Goal: Information Seeking & Learning: Understand process/instructions

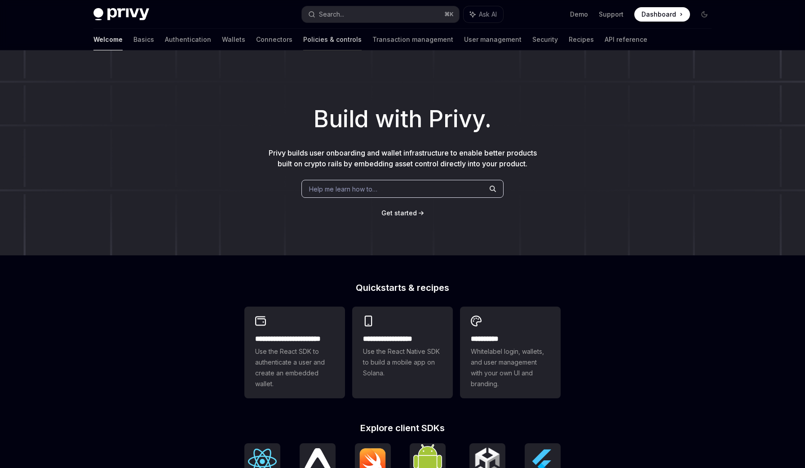
click at [303, 40] on link "Policies & controls" at bounding box center [332, 40] width 58 height 22
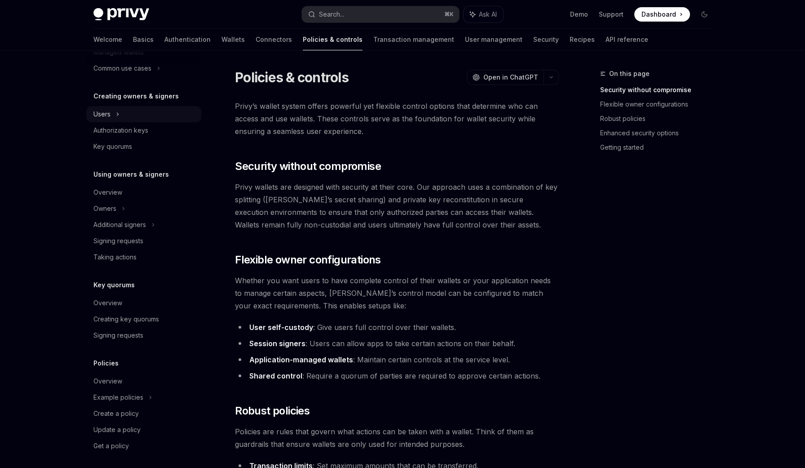
scroll to position [165, 0]
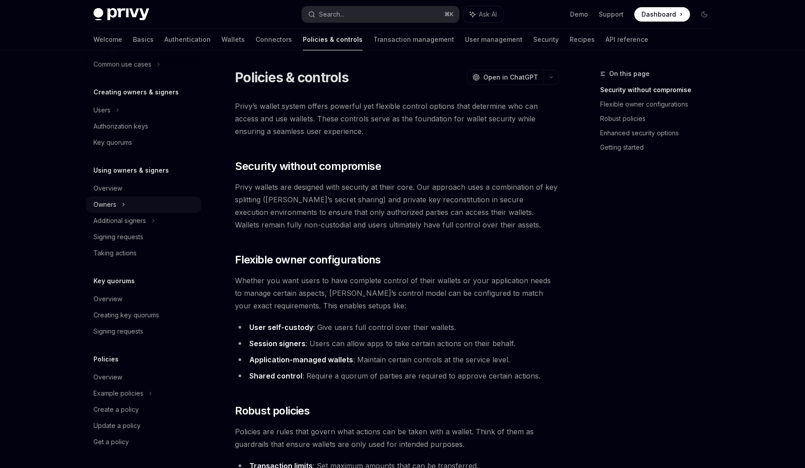
click at [115, 40] on div "Owners" at bounding box center [143, 32] width 115 height 16
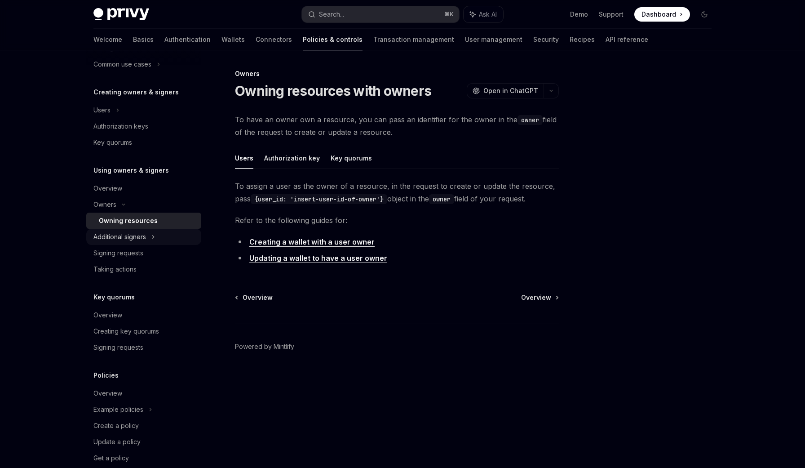
click at [142, 239] on div "Additional signers" at bounding box center [119, 236] width 53 height 11
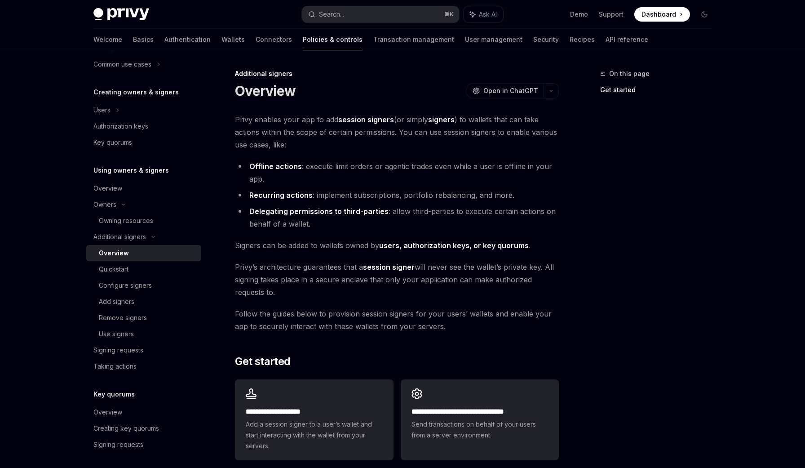
click at [408, 244] on link "users, authorization keys, or key quorums" at bounding box center [454, 245] width 150 height 9
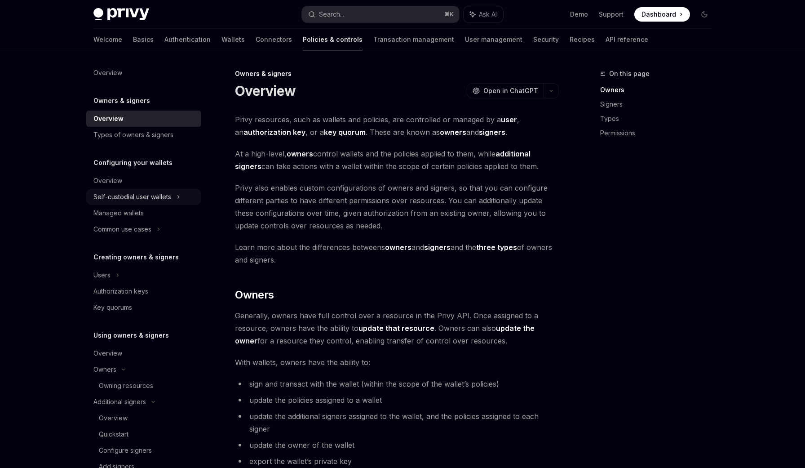
click at [177, 192] on div "Self-custodial user wallets" at bounding box center [143, 197] width 115 height 16
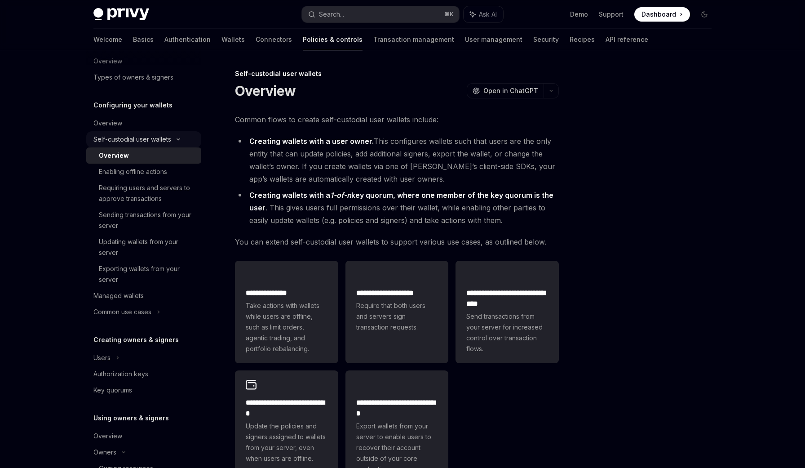
scroll to position [65, 0]
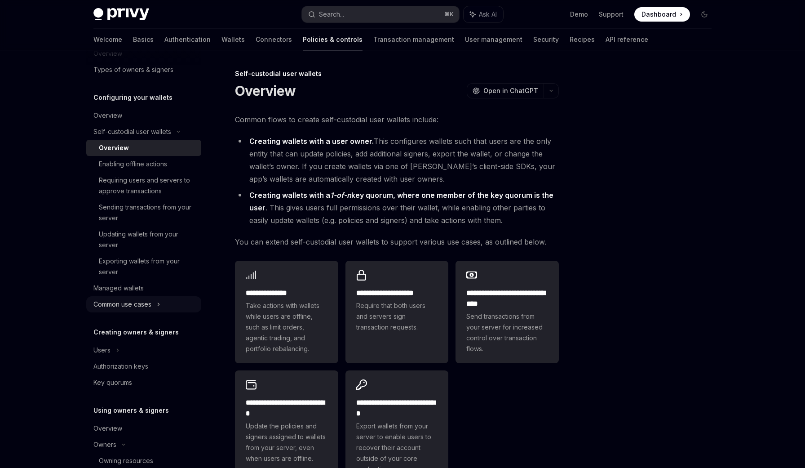
click at [146, 304] on div "Common use cases" at bounding box center [122, 304] width 58 height 11
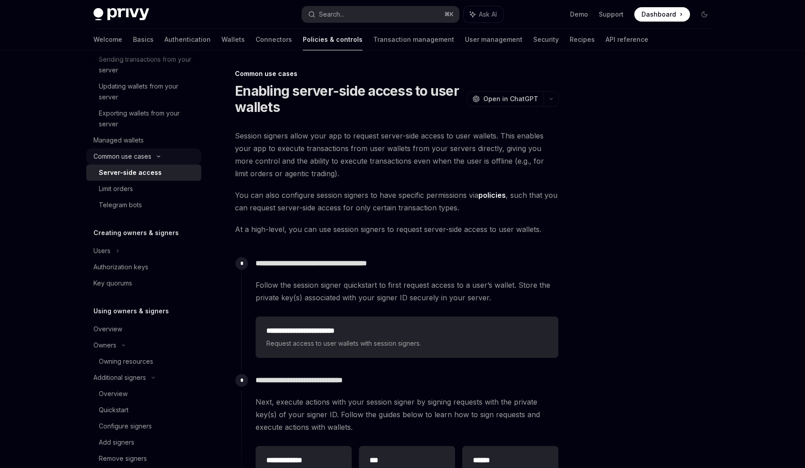
scroll to position [235, 0]
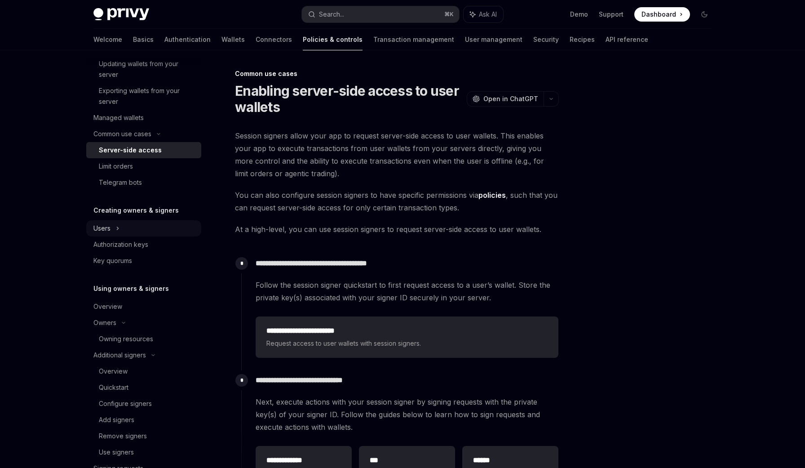
click at [112, 229] on div "Users" at bounding box center [143, 228] width 115 height 16
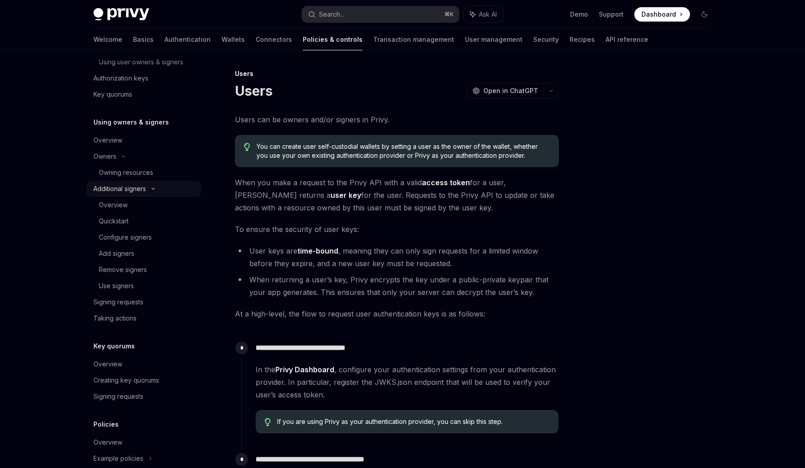
scroll to position [515, 0]
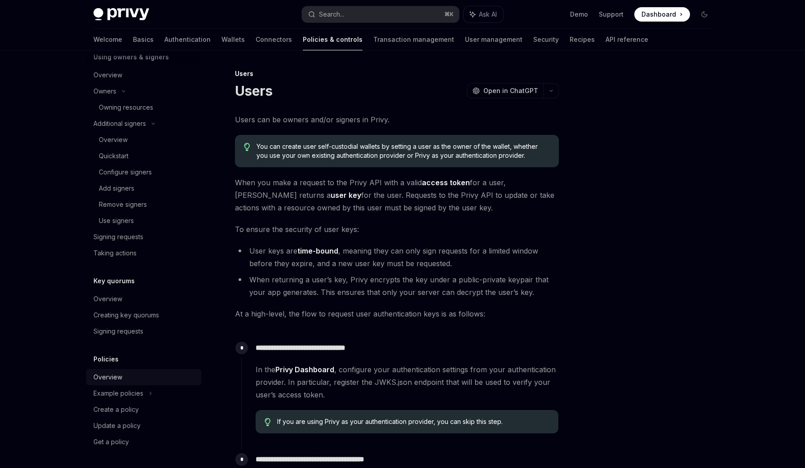
click at [116, 374] on div "Overview" at bounding box center [107, 377] width 29 height 11
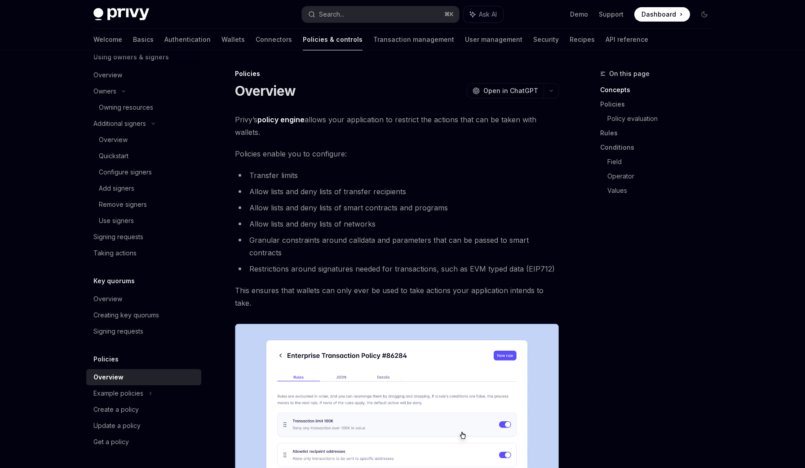
click at [292, 262] on li "Restrictions around signatures needed for transactions, such as EVM typed data …" at bounding box center [397, 268] width 324 height 13
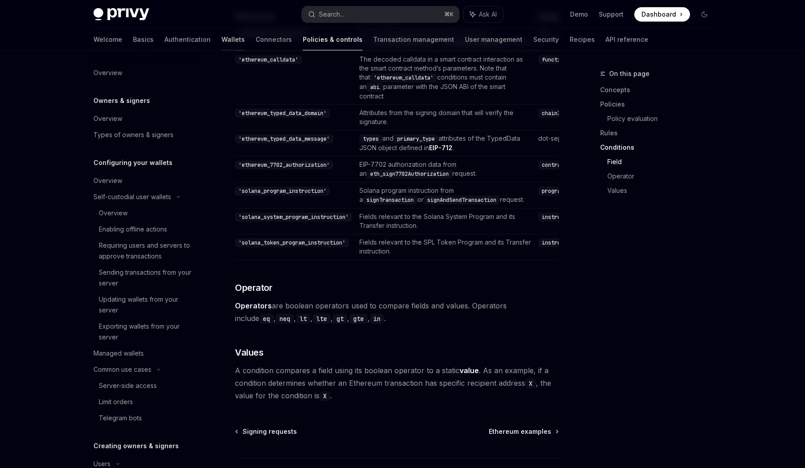
click at [221, 41] on link "Wallets" at bounding box center [232, 40] width 23 height 22
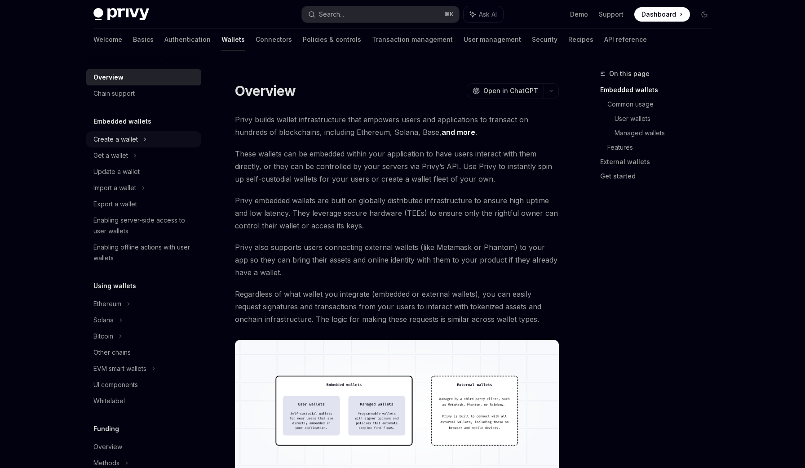
click at [139, 135] on div "Create a wallet" at bounding box center [143, 139] width 115 height 16
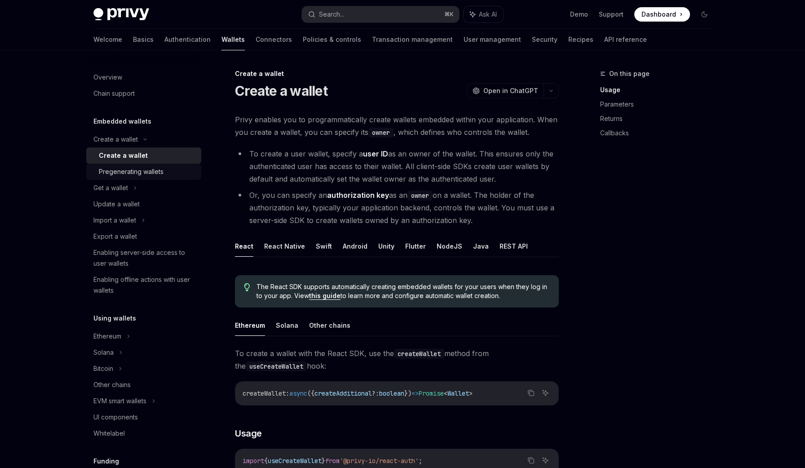
click at [142, 169] on div "Pregenerating wallets" at bounding box center [131, 171] width 65 height 11
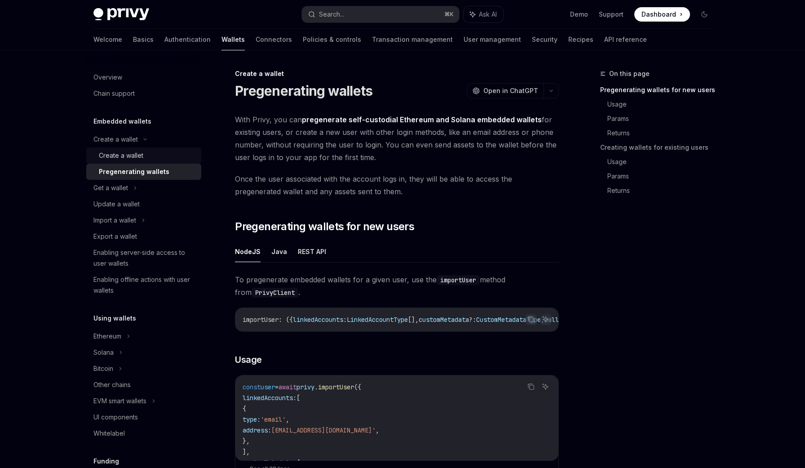
click at [129, 159] on div "Create a wallet" at bounding box center [121, 155] width 44 height 11
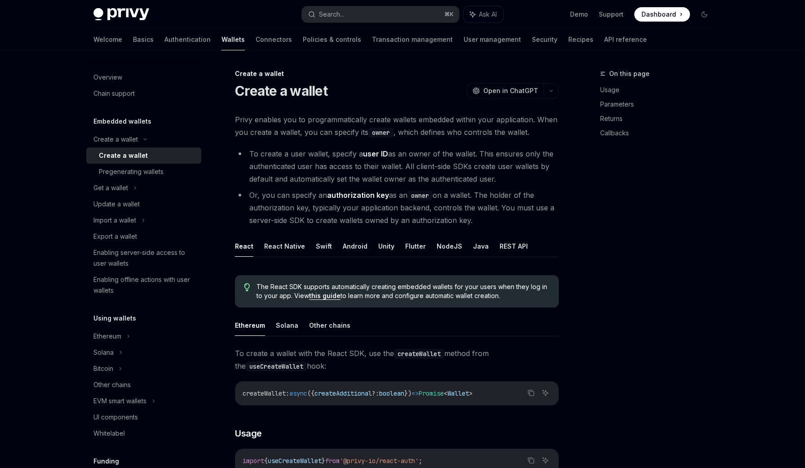
type textarea "*"
